Goal: Book appointment/travel/reservation

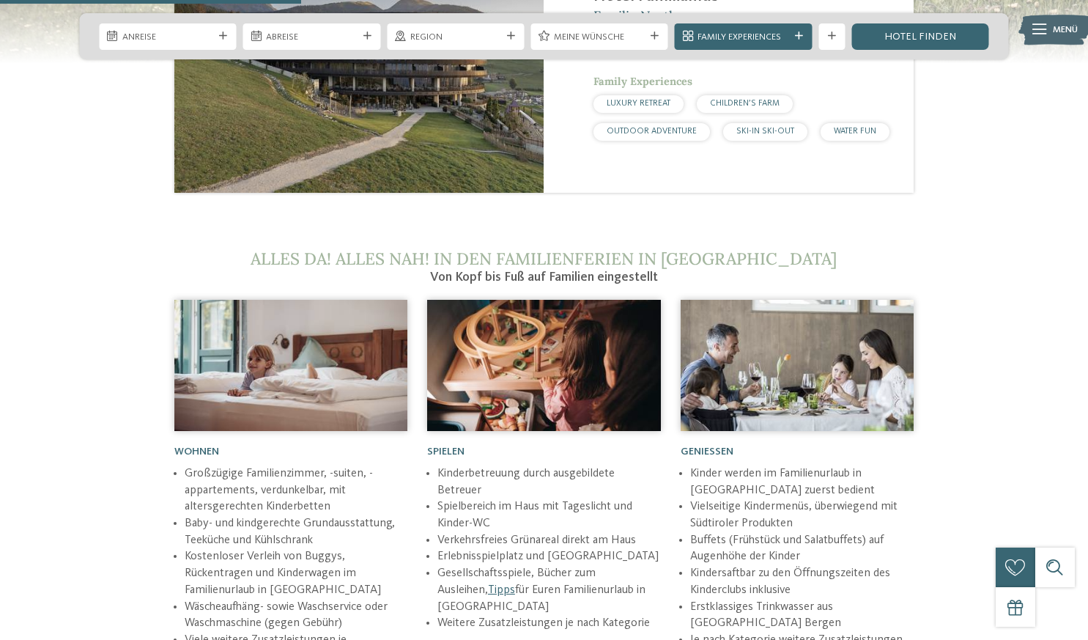
scroll to position [1664, 0]
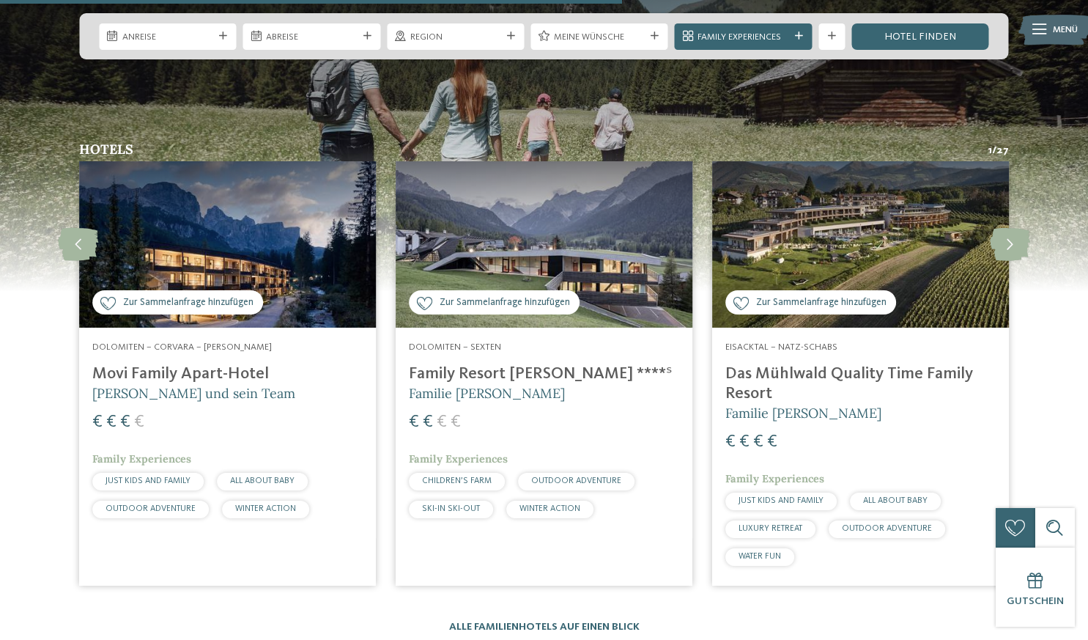
scroll to position [3456, 0]
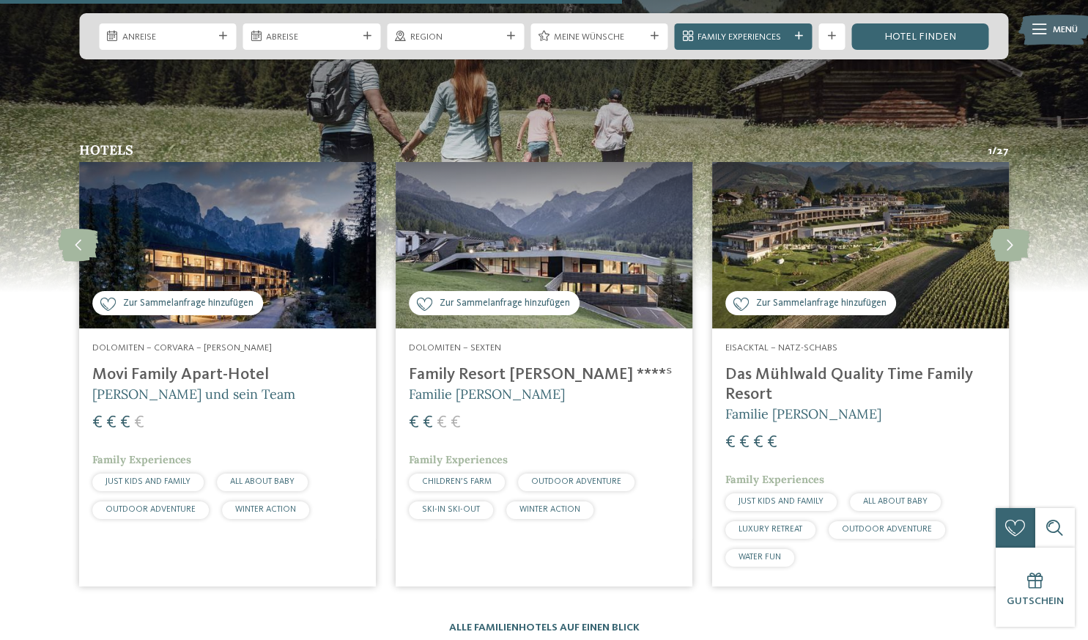
click at [835, 328] on div "Eisacktal – Natz-Schabs Das Mühlwald Quality Time Family Resort Familie Tauber …" at bounding box center [860, 456] width 297 height 257
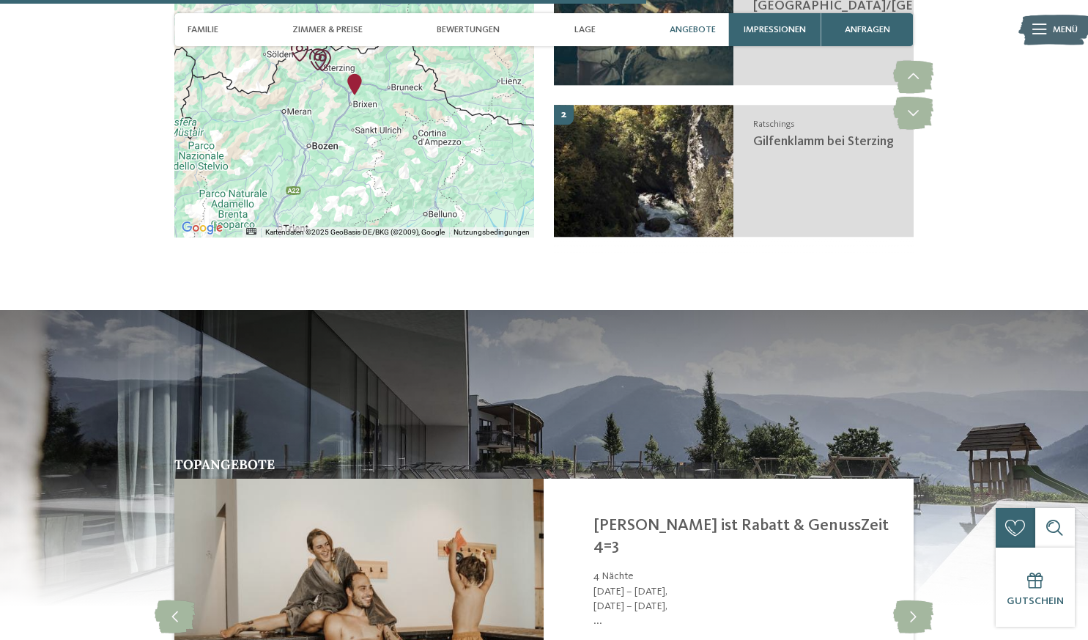
scroll to position [2948, 0]
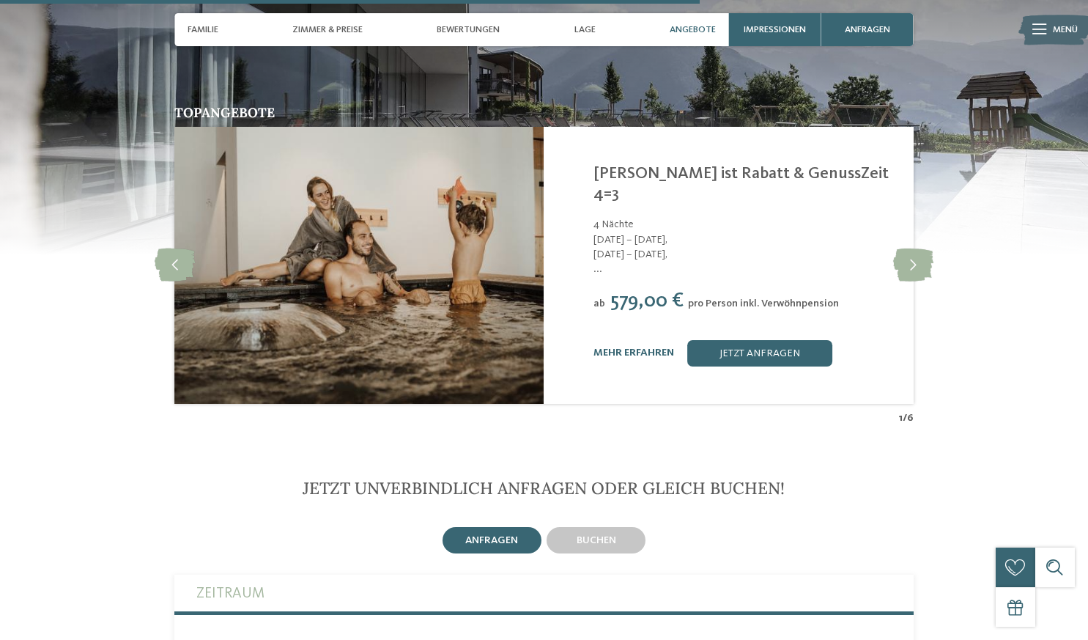
click at [47, 351] on section "Topangebote slide 2 of 6 Das Mühlwald - Quality Time Family Resort Natz-Schabs …" at bounding box center [544, 191] width 1088 height 467
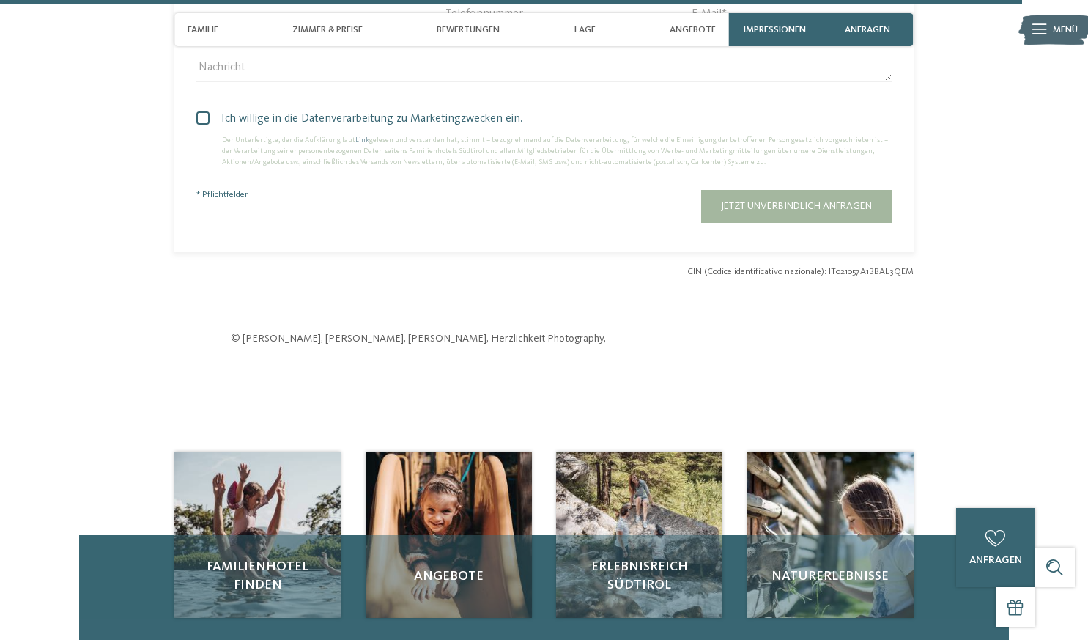
scroll to position [4584, 0]
